Goal: Transaction & Acquisition: Purchase product/service

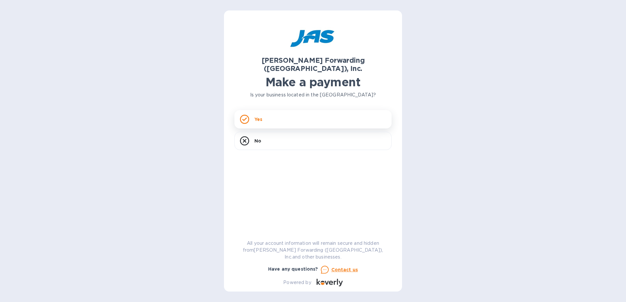
click at [319, 110] on div "Yes" at bounding box center [312, 119] width 157 height 18
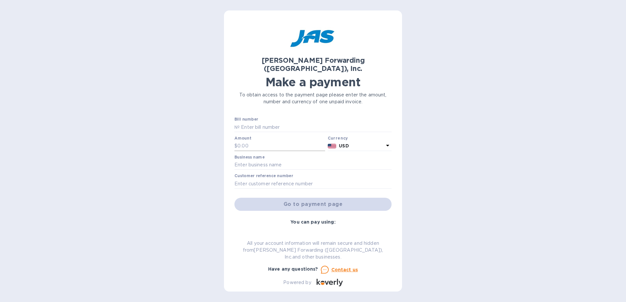
click at [245, 141] on input "text" at bounding box center [281, 146] width 88 height 10
paste input "503,345,067"
type input "503,345,067"
drag, startPoint x: 272, startPoint y: 137, endPoint x: 190, endPoint y: 136, distance: 82.1
click at [190, 136] on div "[PERSON_NAME] Forwarding ([GEOGRAPHIC_DATA]), Inc. Make a payment To obtain acc…" at bounding box center [313, 151] width 626 height 302
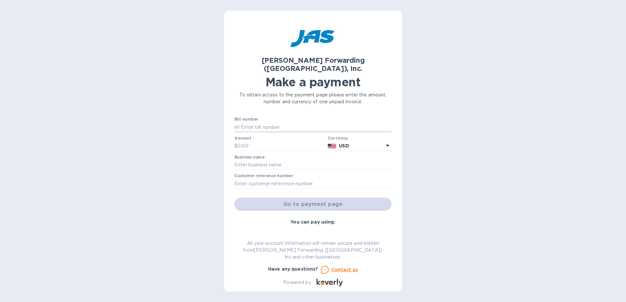
click at [253, 122] on input "text" at bounding box center [315, 127] width 152 height 10
paste input "BNA503345067"
type input "BNA503345067"
click at [271, 141] on input "text" at bounding box center [281, 146] width 88 height 10
paste input "13,468.34"
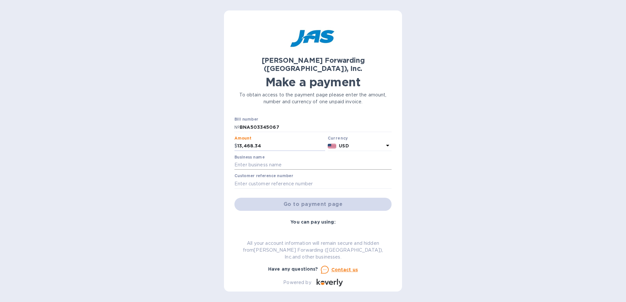
type input "13,468.34"
click at [256, 160] on input "text" at bounding box center [312, 165] width 157 height 10
type input "Evaluna Designs (DBA: Once Upon a Charm)"
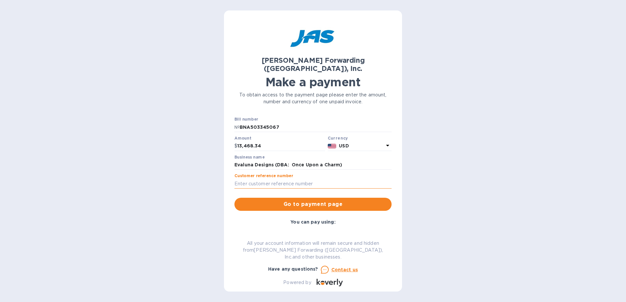
click at [275, 179] on input "text" at bounding box center [312, 184] width 157 height 10
click at [246, 179] on input "text" at bounding box center [312, 184] width 157 height 10
paste input "EVADESBVE"
type input "EVADESBVE"
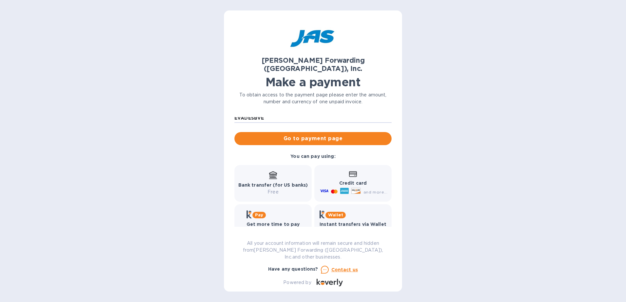
scroll to position [69, 0]
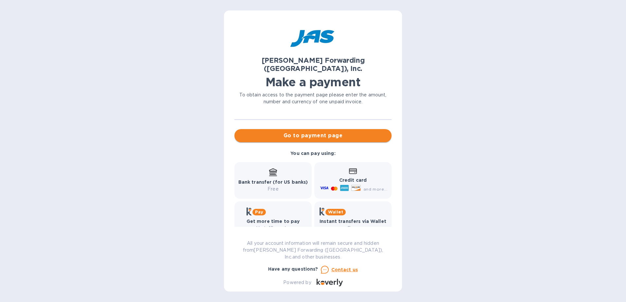
click at [298, 132] on span "Go to payment page" at bounding box center [312, 136] width 147 height 8
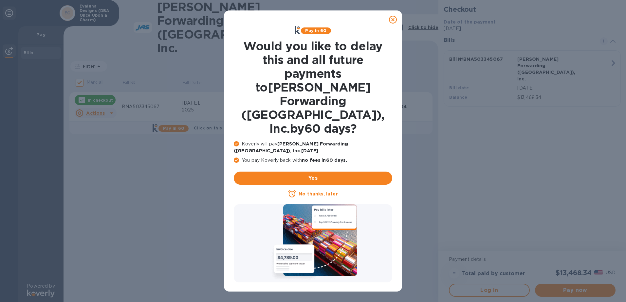
click at [391, 19] on icon at bounding box center [393, 20] width 8 height 8
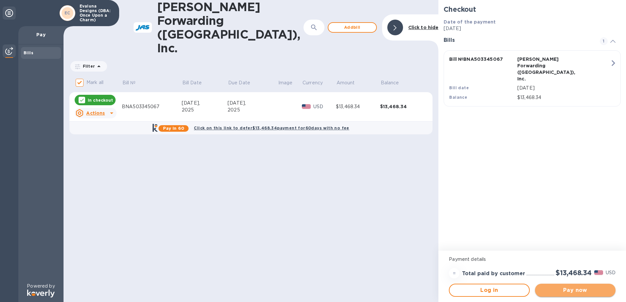
click at [571, 287] on span "Pay now" at bounding box center [575, 291] width 70 height 8
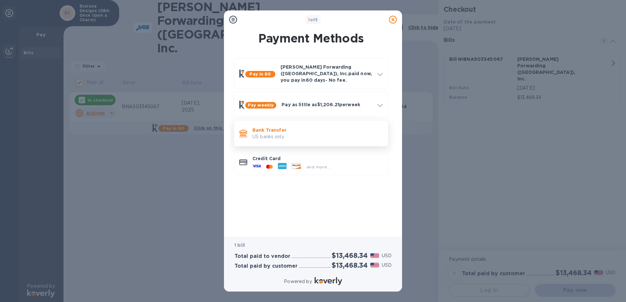
click at [271, 127] on p "Bank Transfer" at bounding box center [317, 130] width 130 height 7
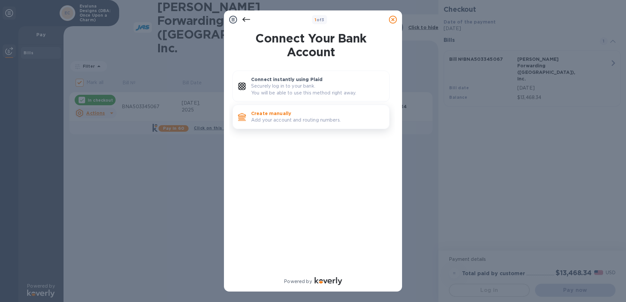
click at [289, 116] on p "Create manually" at bounding box center [317, 113] width 133 height 7
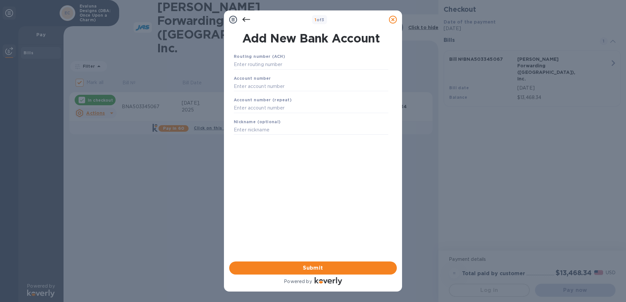
click at [248, 59] on b "Routing number (ACH)" at bounding box center [259, 56] width 51 height 5
click at [249, 83] on input "text" at bounding box center [311, 86] width 154 height 10
paste input "561903108"
type input "561903108"
click at [254, 107] on input "text" at bounding box center [311, 108] width 154 height 10
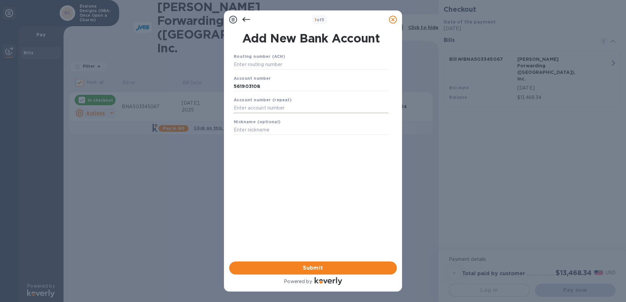
paste input "561903108"
type input "561903108"
click at [254, 66] on input "text" at bounding box center [311, 65] width 154 height 10
paste input "325070760"
type input "325070760"
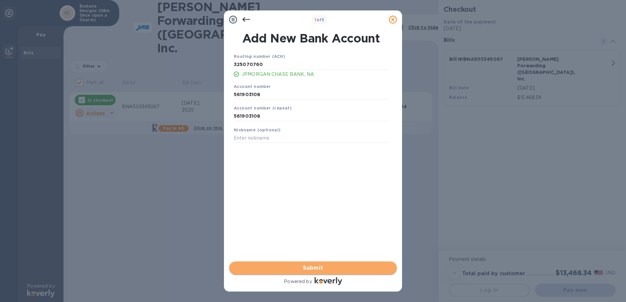
click at [320, 263] on button "Submit" at bounding box center [312, 268] width 167 height 13
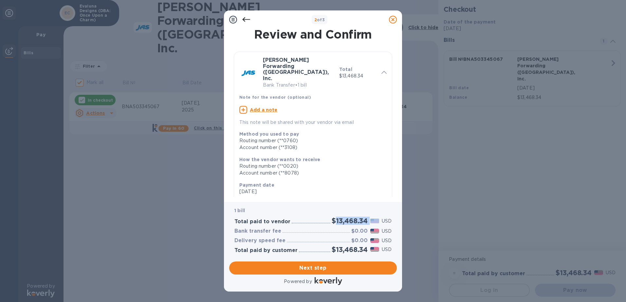
drag, startPoint x: 334, startPoint y: 220, endPoint x: 371, endPoint y: 222, distance: 37.3
click at [371, 222] on div "$13,468.34 USD" at bounding box center [361, 221] width 62 height 11
copy h2 "13,468.34"
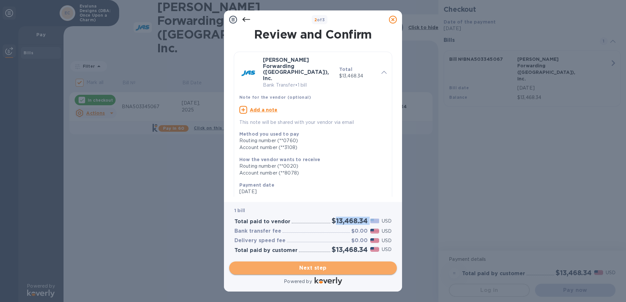
click at [293, 267] on span "Next step" at bounding box center [312, 268] width 157 height 8
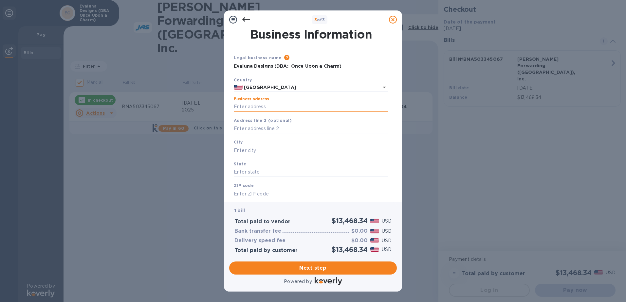
click at [255, 102] on input "Business address" at bounding box center [311, 107] width 154 height 10
type input "[STREET_ADDRESS]"
click at [247, 147] on input "text" at bounding box center [311, 151] width 154 height 10
type input "Bellevue"
type input "WA"
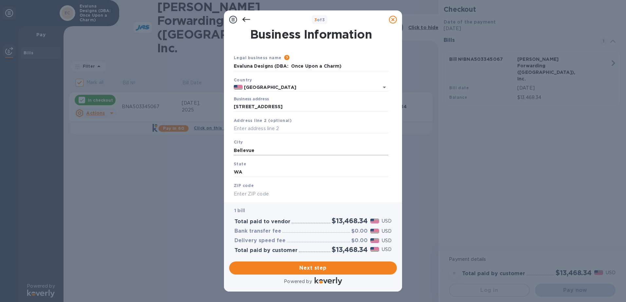
scroll to position [2, 0]
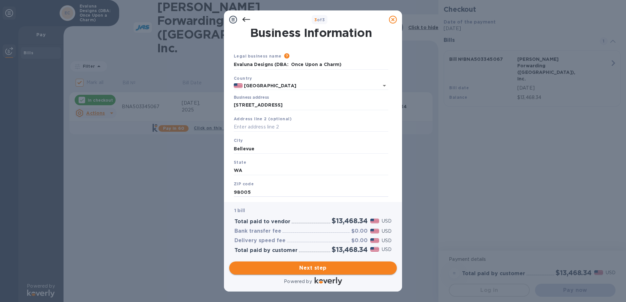
type input "98005"
click at [309, 271] on span "Next step" at bounding box center [312, 268] width 157 height 8
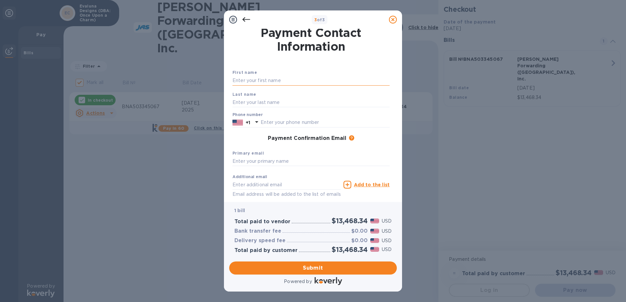
click at [256, 78] on input "text" at bounding box center [310, 81] width 157 height 10
type input "Hayley"
type input "Evaluna Designs (DBA: Once Upon a Charm)"
click at [249, 98] on input "text" at bounding box center [310, 102] width 157 height 10
type input "[PERSON_NAME]"
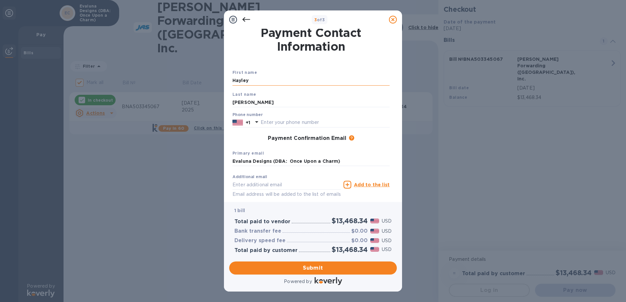
click at [284, 78] on input "Hayley" at bounding box center [310, 81] width 157 height 10
click at [367, 123] on input "text" at bounding box center [324, 123] width 129 height 10
type input "6467096575"
click at [238, 140] on div "Payment Confirmation Email The added email addresses will be used to send the p…" at bounding box center [310, 138] width 157 height 7
click at [318, 264] on button "Submit" at bounding box center [312, 268] width 167 height 13
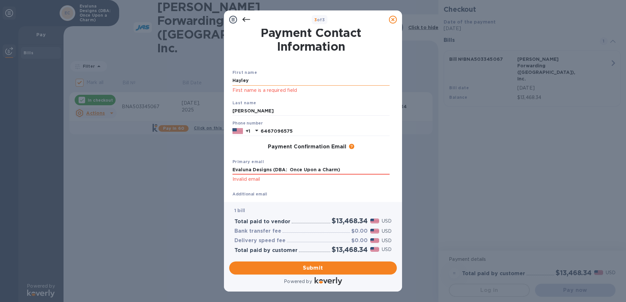
click at [261, 79] on input "Hayley" at bounding box center [310, 81] width 157 height 10
drag, startPoint x: 359, startPoint y: 170, endPoint x: 70, endPoint y: 136, distance: 290.8
click at [31, 164] on div "3 of 3 Payment Contact Information First name [PERSON_NAME] First name is a req…" at bounding box center [313, 151] width 626 height 302
type input "[PERSON_NAME][EMAIL_ADDRESS][DOMAIN_NAME]"
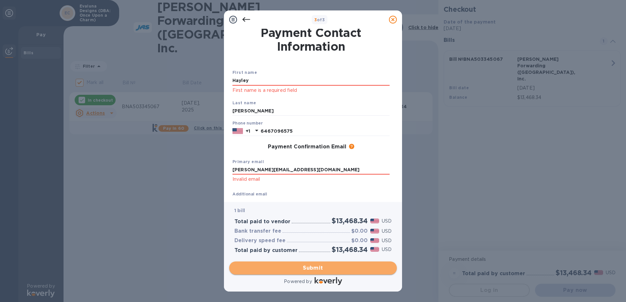
click at [319, 265] on span "Submit" at bounding box center [312, 268] width 157 height 8
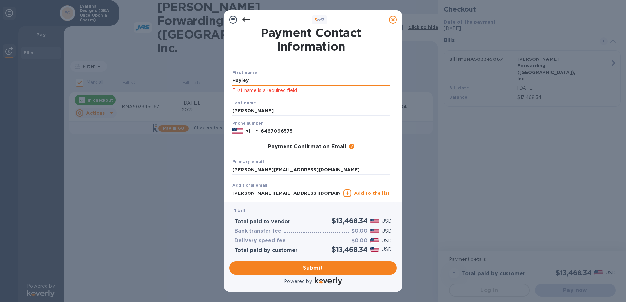
click at [266, 82] on input "Hayley" at bounding box center [310, 81] width 157 height 10
click at [304, 269] on span "Submit" at bounding box center [312, 268] width 157 height 8
click at [264, 79] on input "Hayley" at bounding box center [310, 81] width 157 height 10
drag, startPoint x: 276, startPoint y: 79, endPoint x: 193, endPoint y: 79, distance: 83.4
click at [193, 79] on div "3 of 3 Payment Contact Information First name [PERSON_NAME] First name is a req…" at bounding box center [313, 151] width 626 height 302
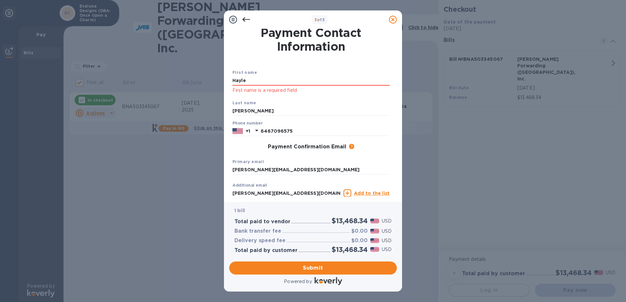
type input "Hayley"
click at [239, 110] on input "[PERSON_NAME]" at bounding box center [310, 111] width 157 height 10
click at [277, 109] on input "[PERSON_NAME]" at bounding box center [310, 111] width 157 height 10
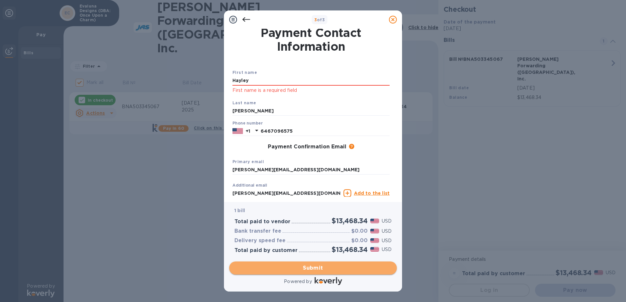
click at [311, 265] on span "Submit" at bounding box center [312, 268] width 157 height 8
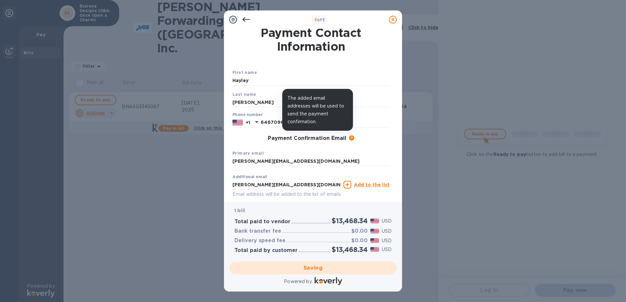
checkbox input "false"
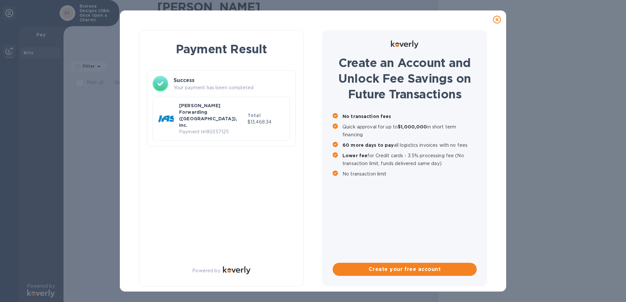
scroll to position [0, 0]
click at [261, 119] on p "$13,468.34" at bounding box center [265, 122] width 37 height 7
copy p "13,468.34"
